Goal: Find specific page/section: Find specific page/section

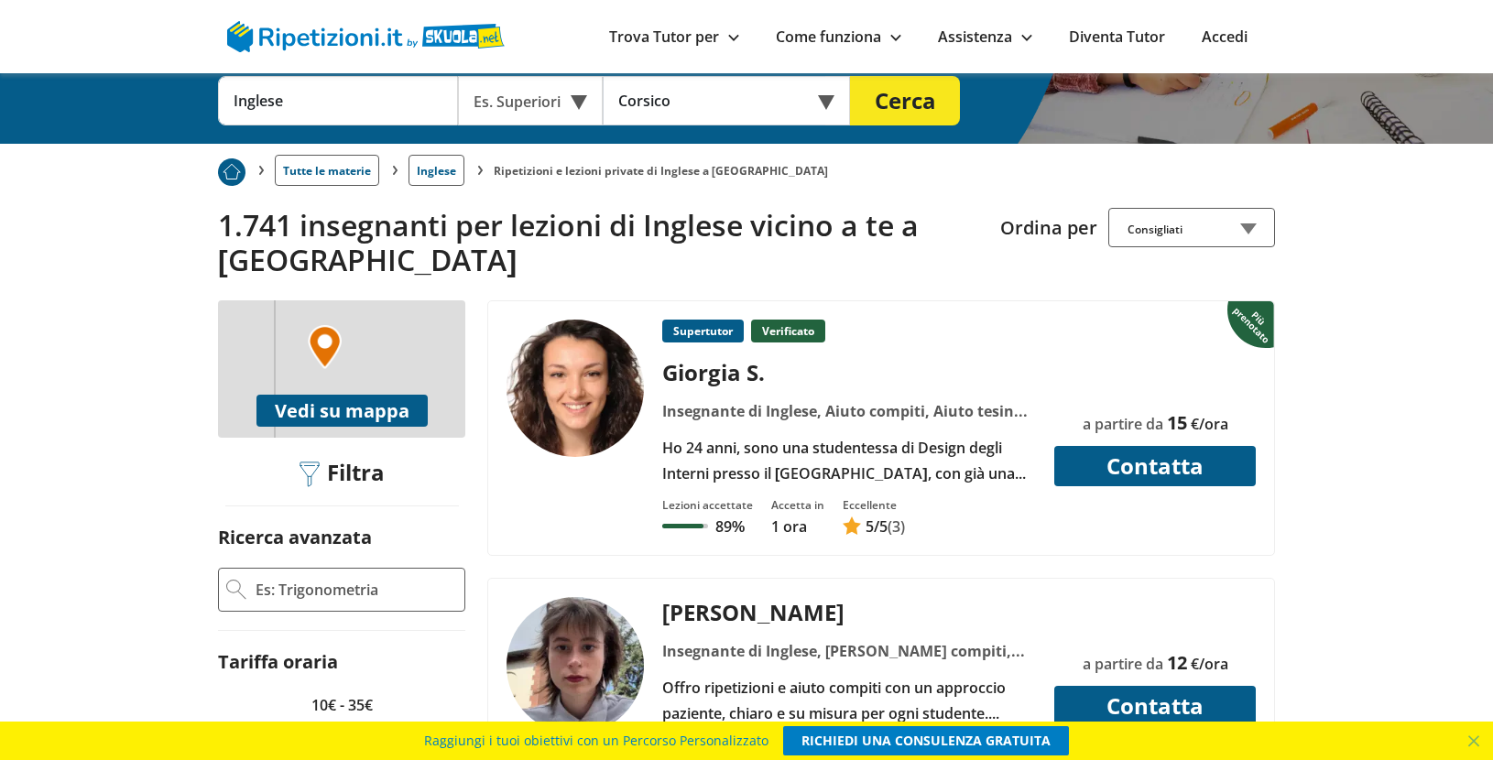
scroll to position [293, 0]
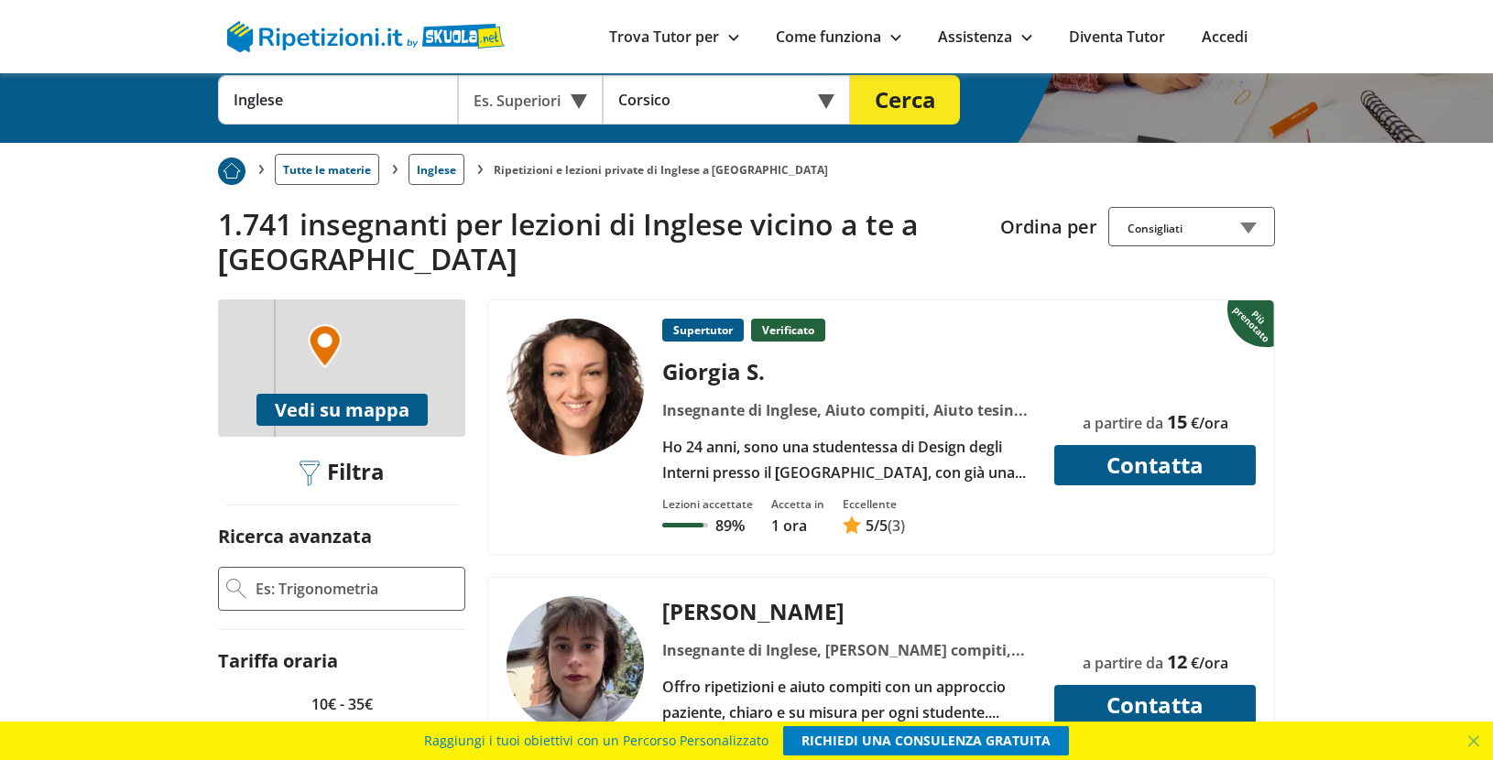
click at [970, 434] on div "Ho 24 anni, sono una studentessa di Design degli Interni presso il [GEOGRAPHIC_…" at bounding box center [849, 459] width 387 height 51
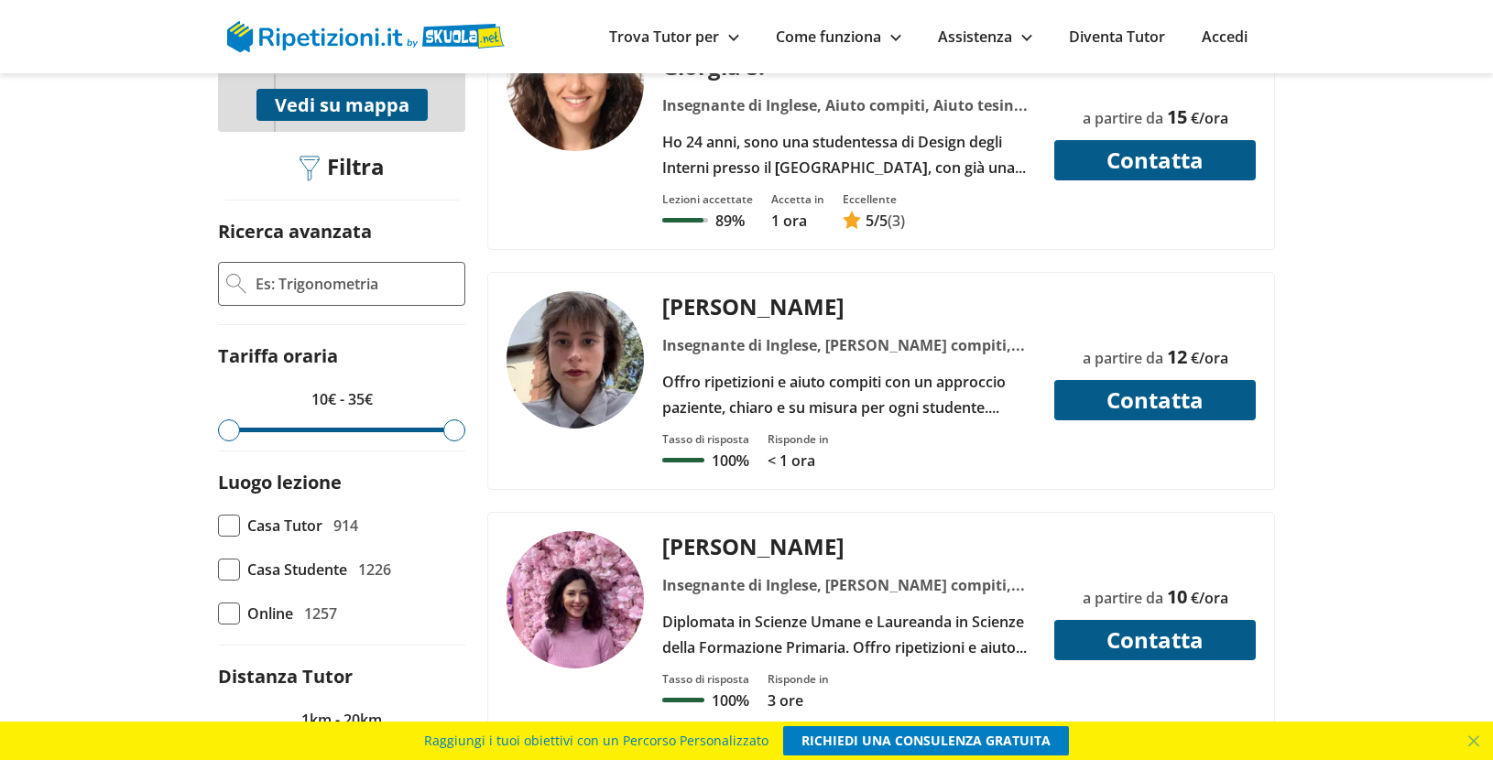
scroll to position [586, 0]
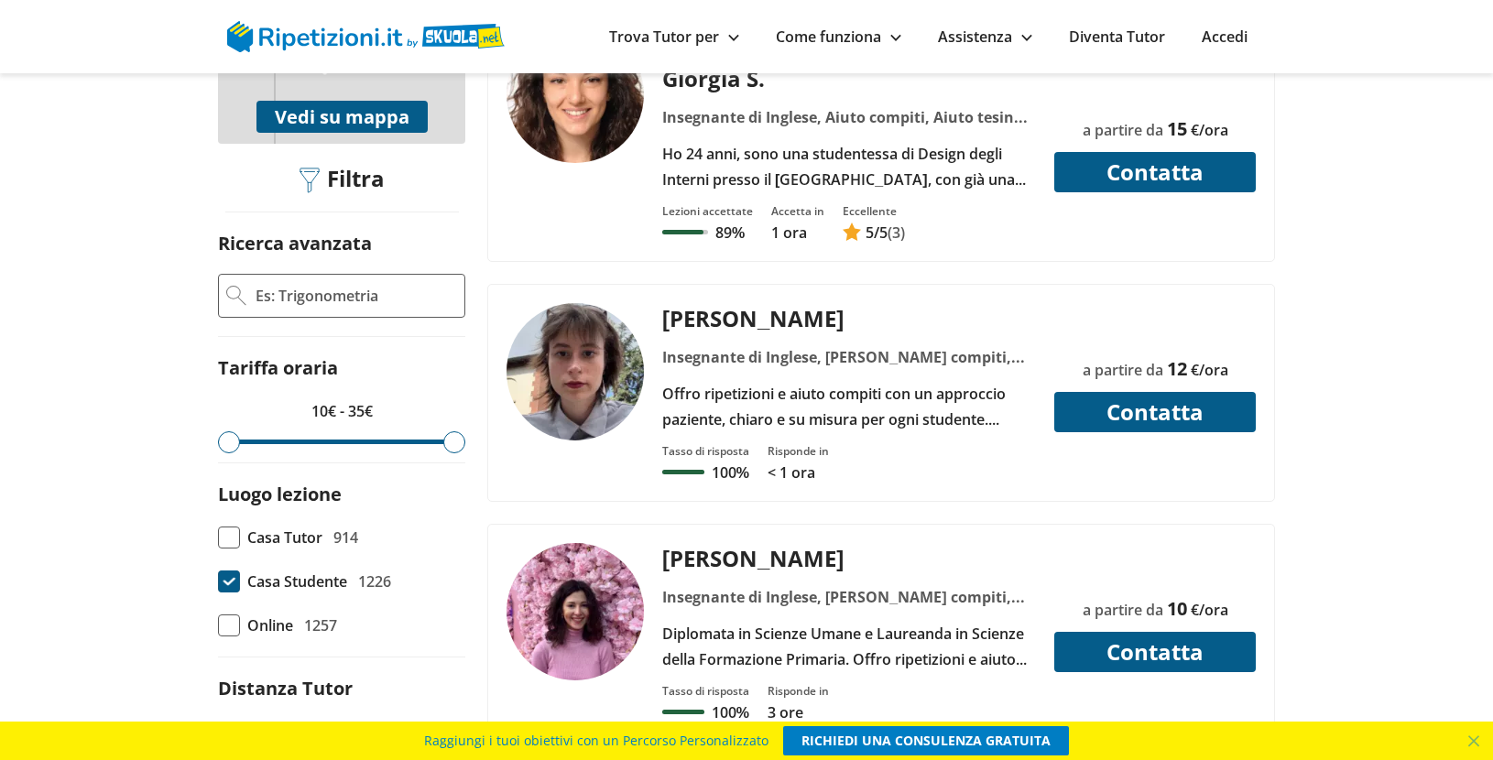
click at [229, 571] on span at bounding box center [229, 582] width 22 height 22
click at [218, 582] on input "Casa Studente 1226" at bounding box center [218, 582] width 0 height 0
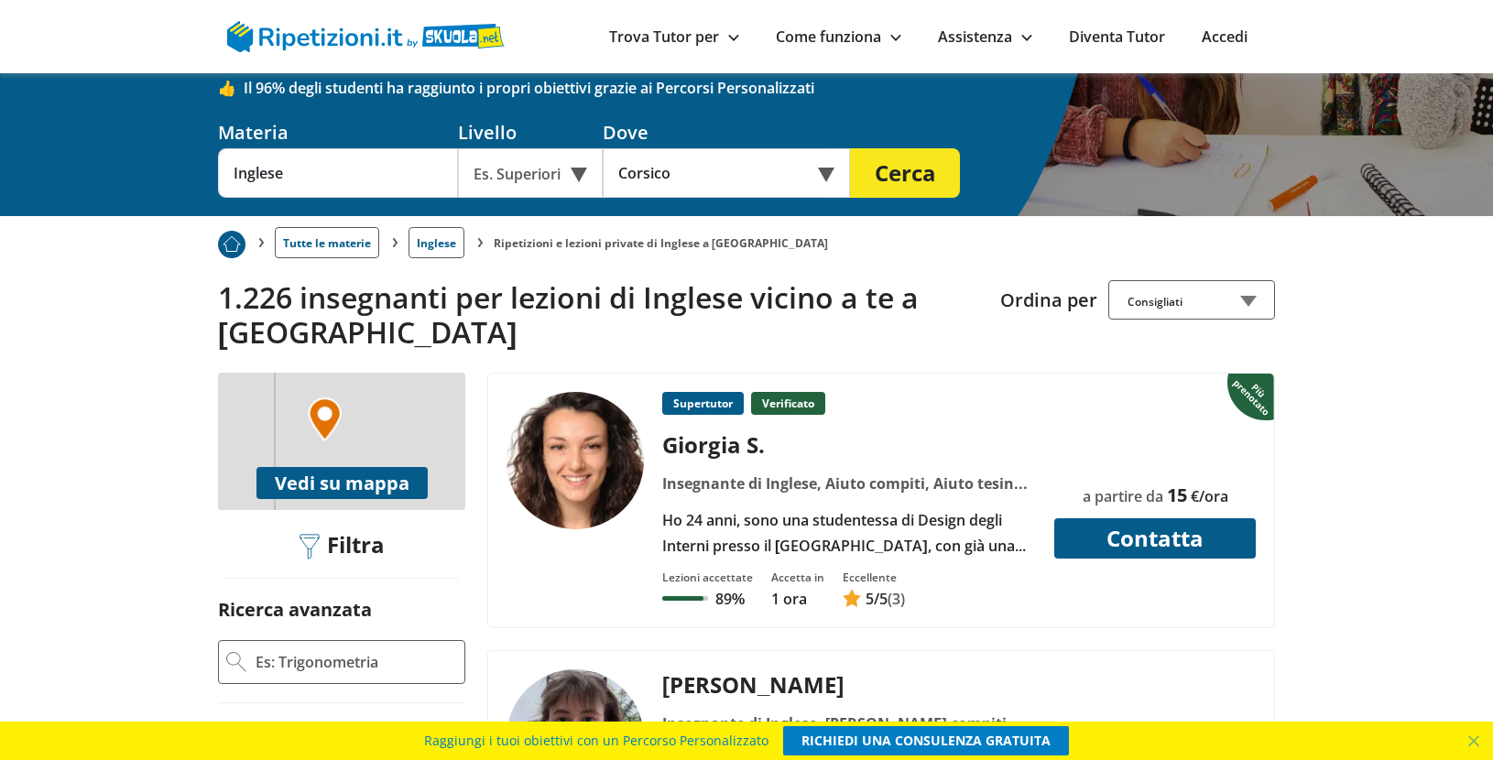
scroll to position [256, 0]
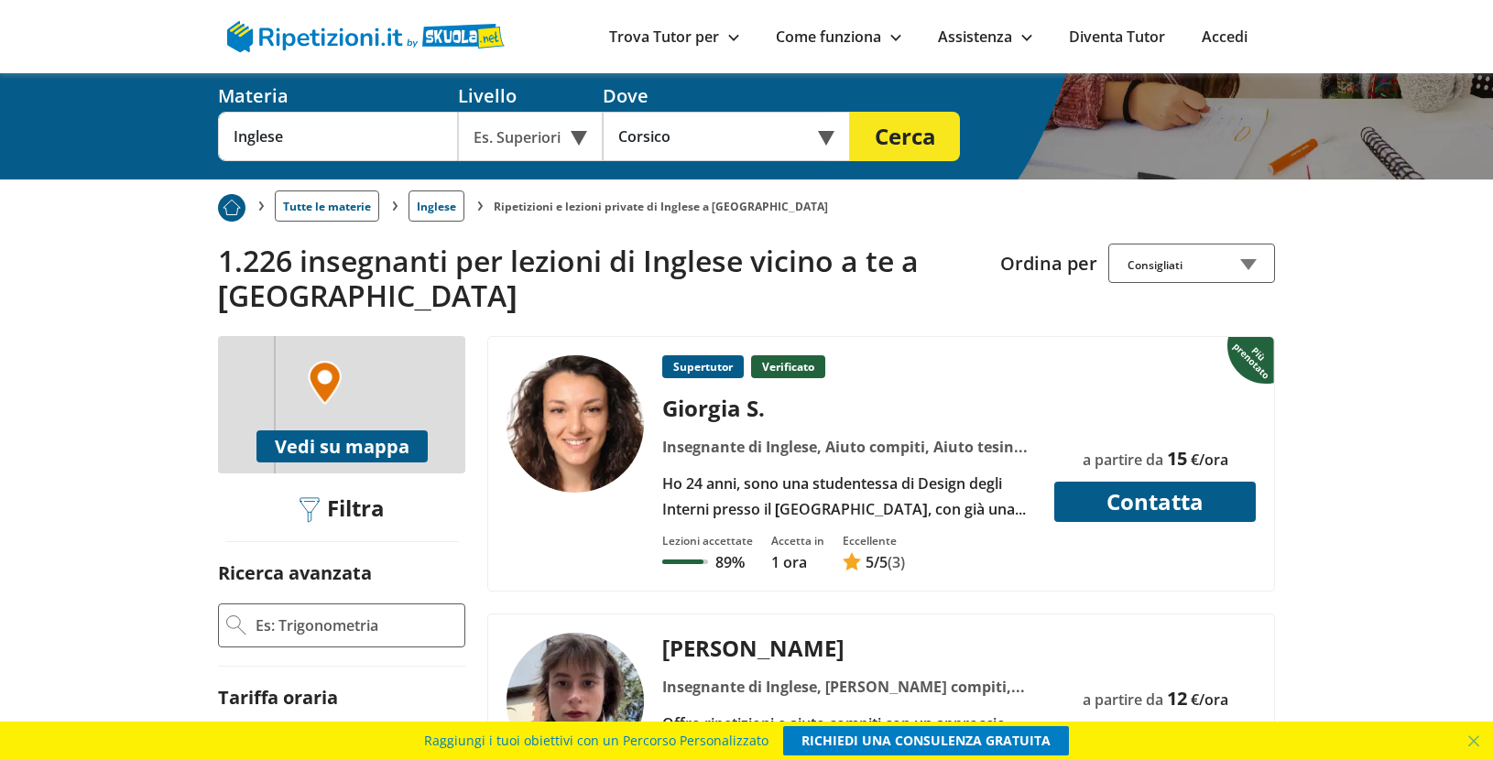
click at [719, 36] on link "Trova Tutor per" at bounding box center [674, 37] width 130 height 20
